Goal: Information Seeking & Learning: Learn about a topic

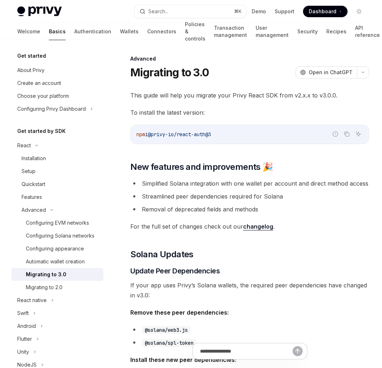
type textarea "*"
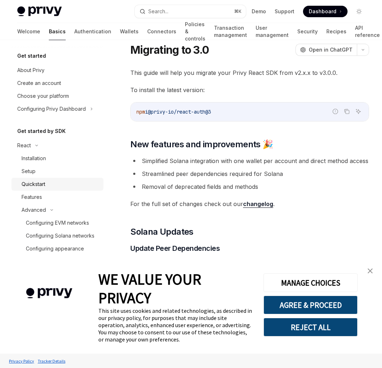
scroll to position [62, 0]
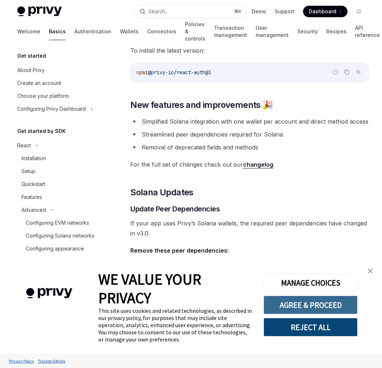
click at [335, 307] on button "AGREE & PROCEED" at bounding box center [310, 305] width 94 height 19
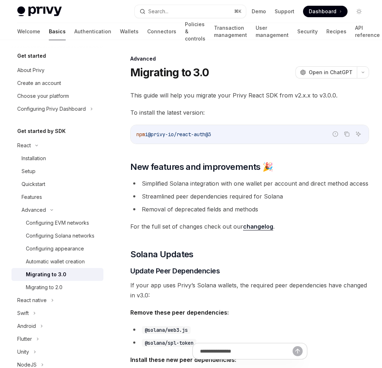
click at [256, 226] on link "changelog" at bounding box center [258, 227] width 30 height 8
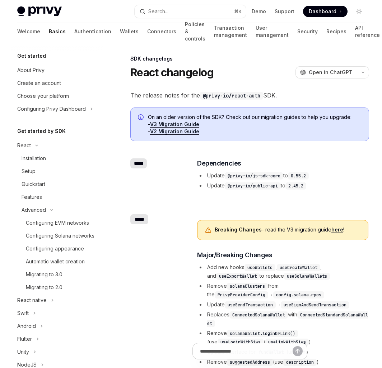
scroll to position [271, 0]
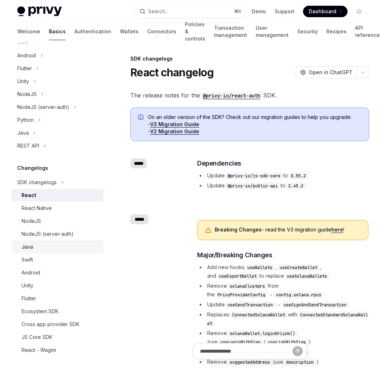
type textarea "*"
